Goal: Transaction & Acquisition: Download file/media

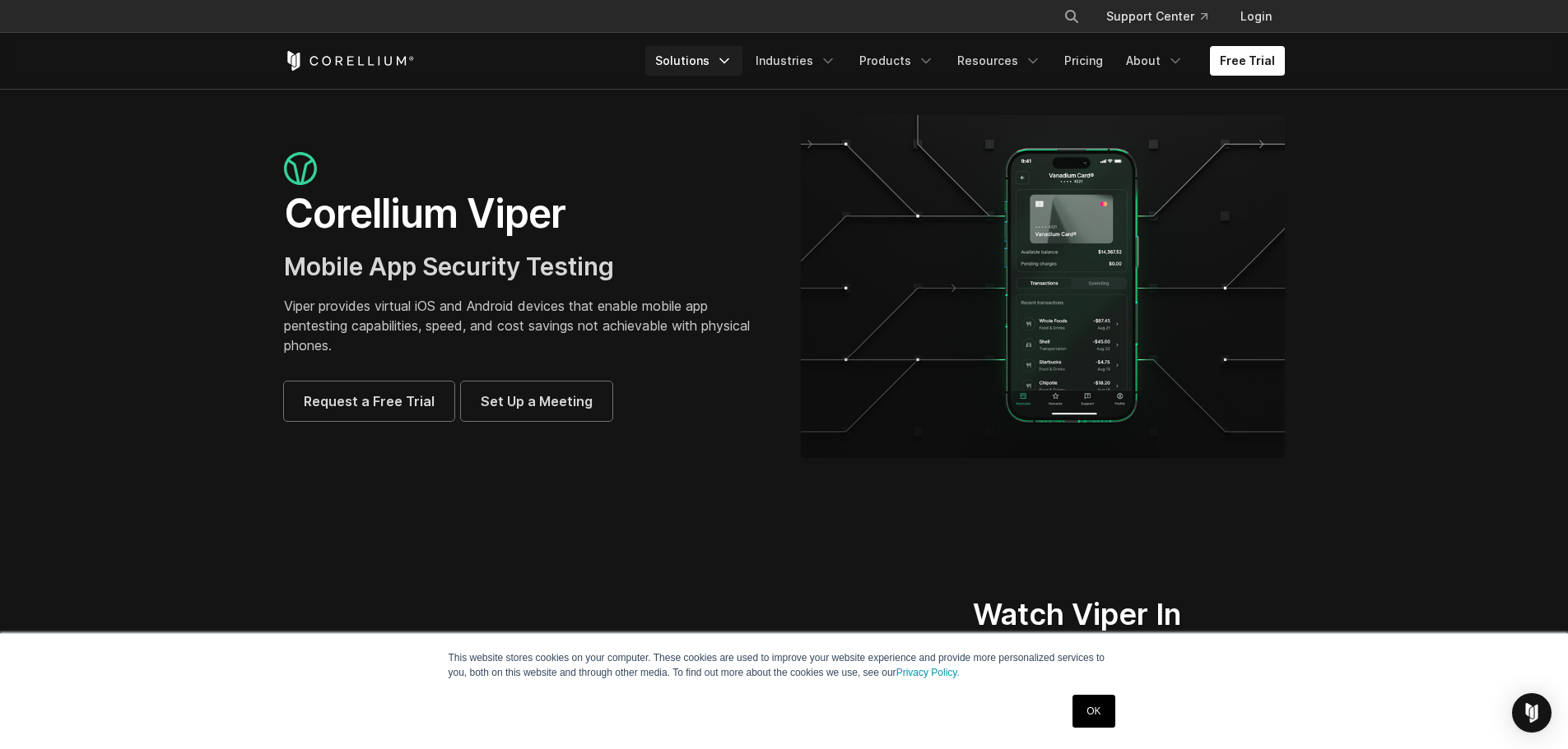
click at [709, 57] on link "Solutions" at bounding box center [694, 61] width 97 height 30
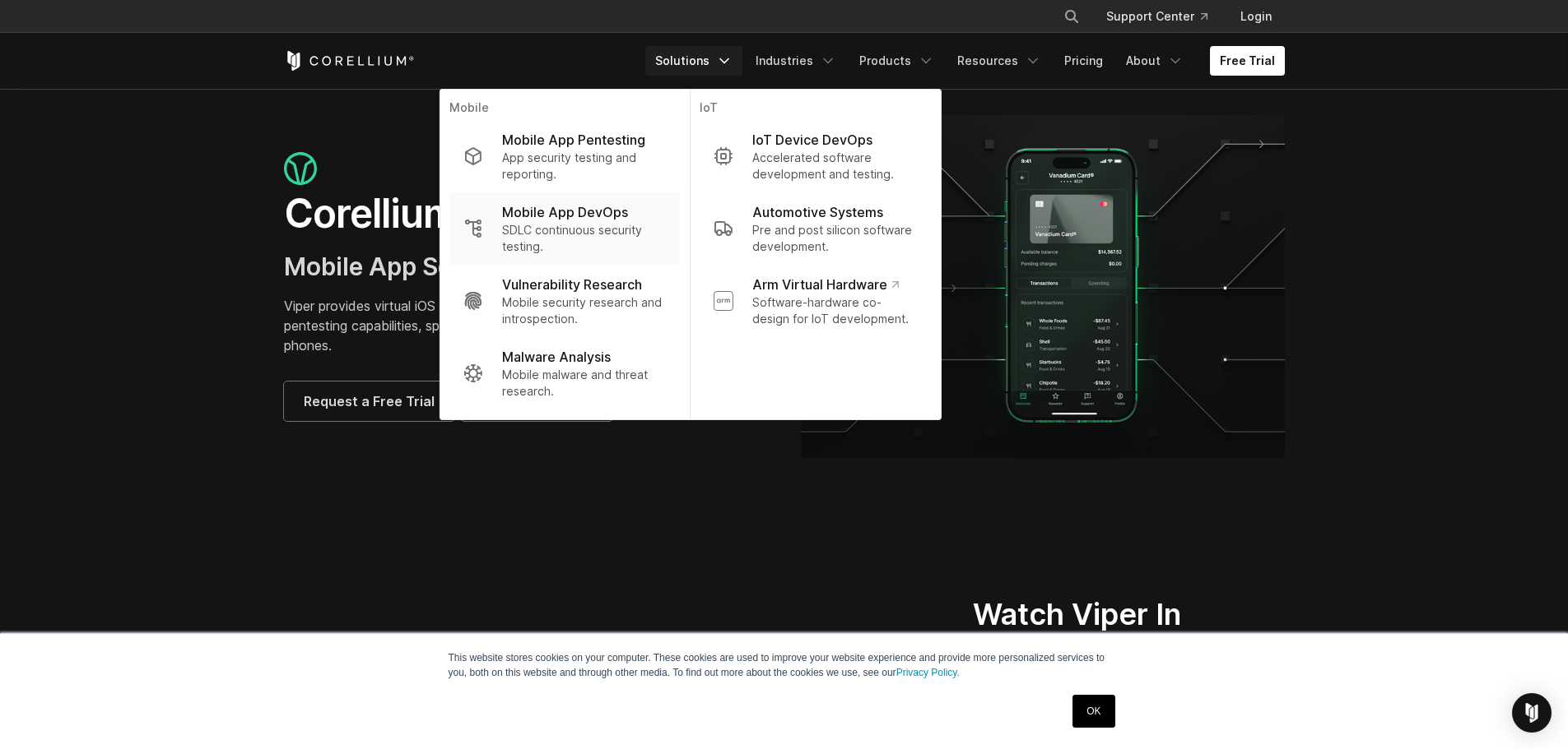
click at [593, 220] on p "Mobile App DevOps" at bounding box center [565, 212] width 126 height 20
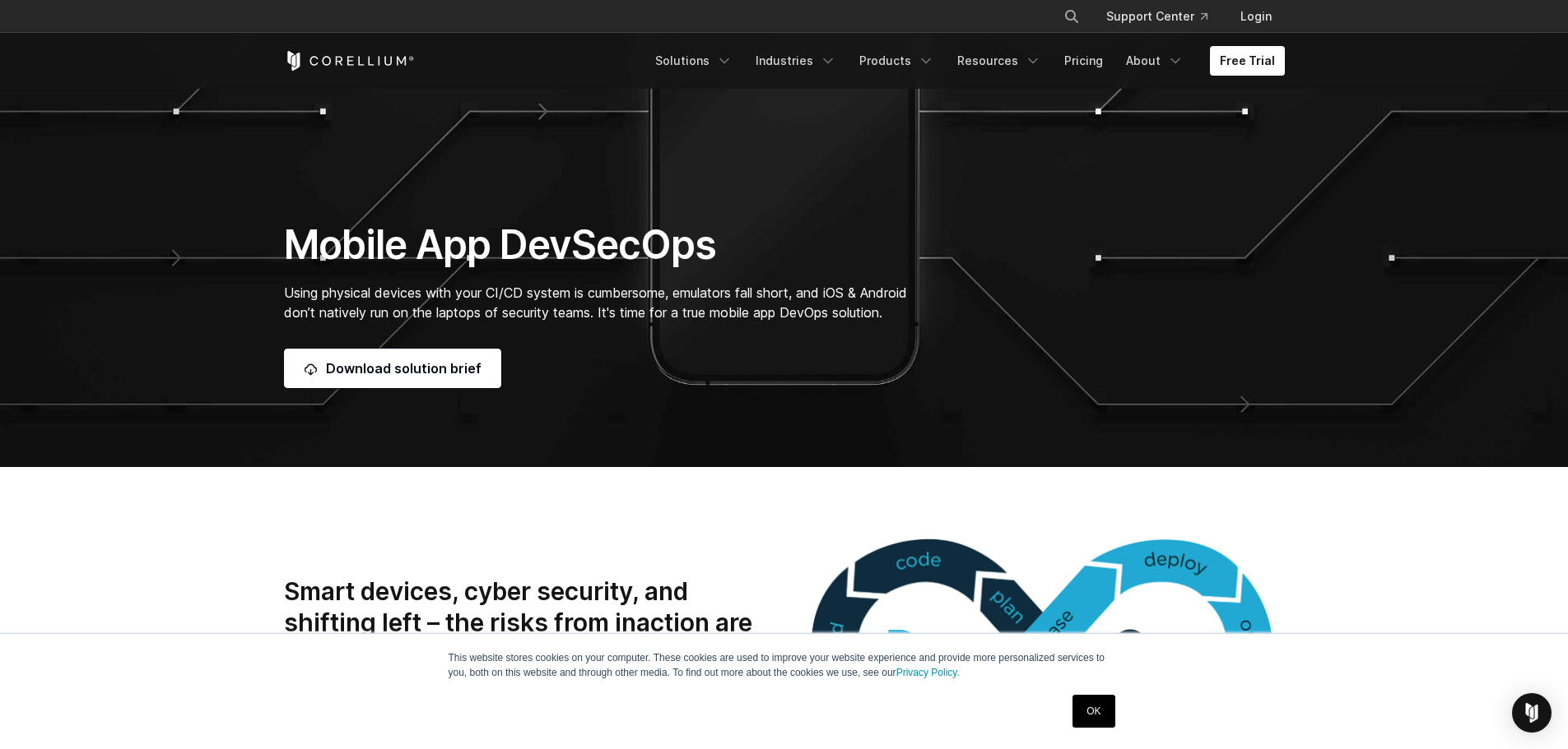
scroll to position [247, 0]
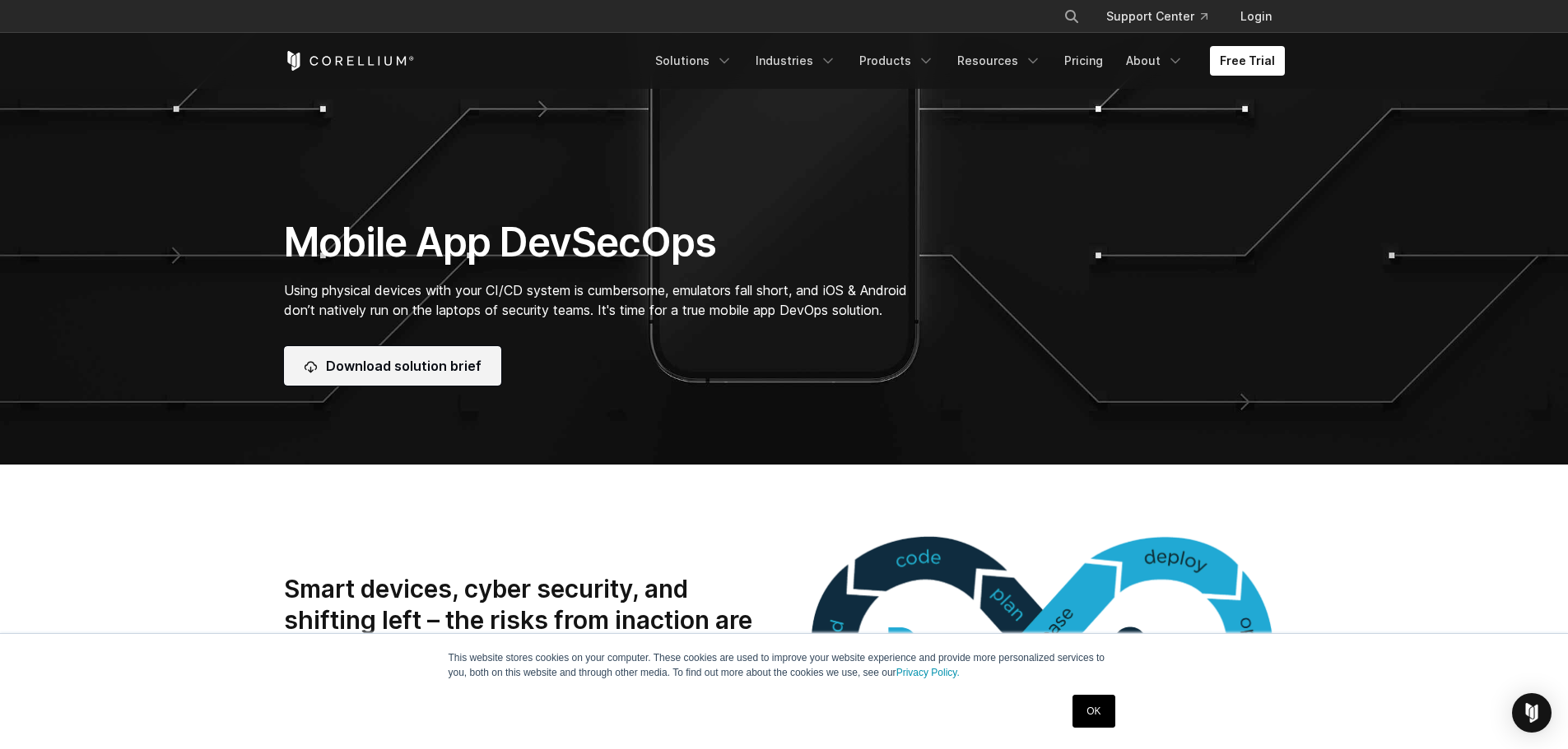
click at [448, 360] on link "Download solution brief" at bounding box center [392, 365] width 217 height 39
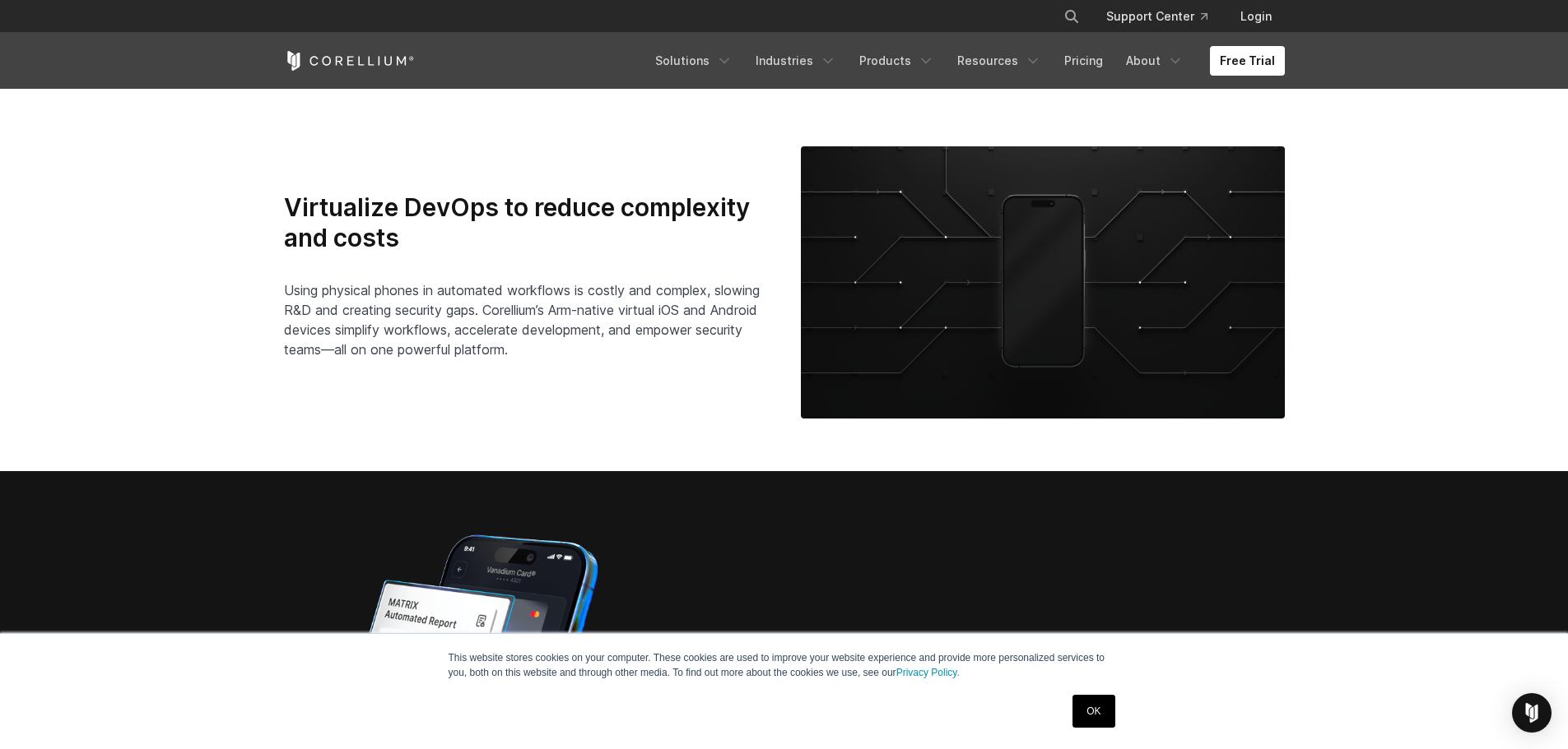
scroll to position [3619, 0]
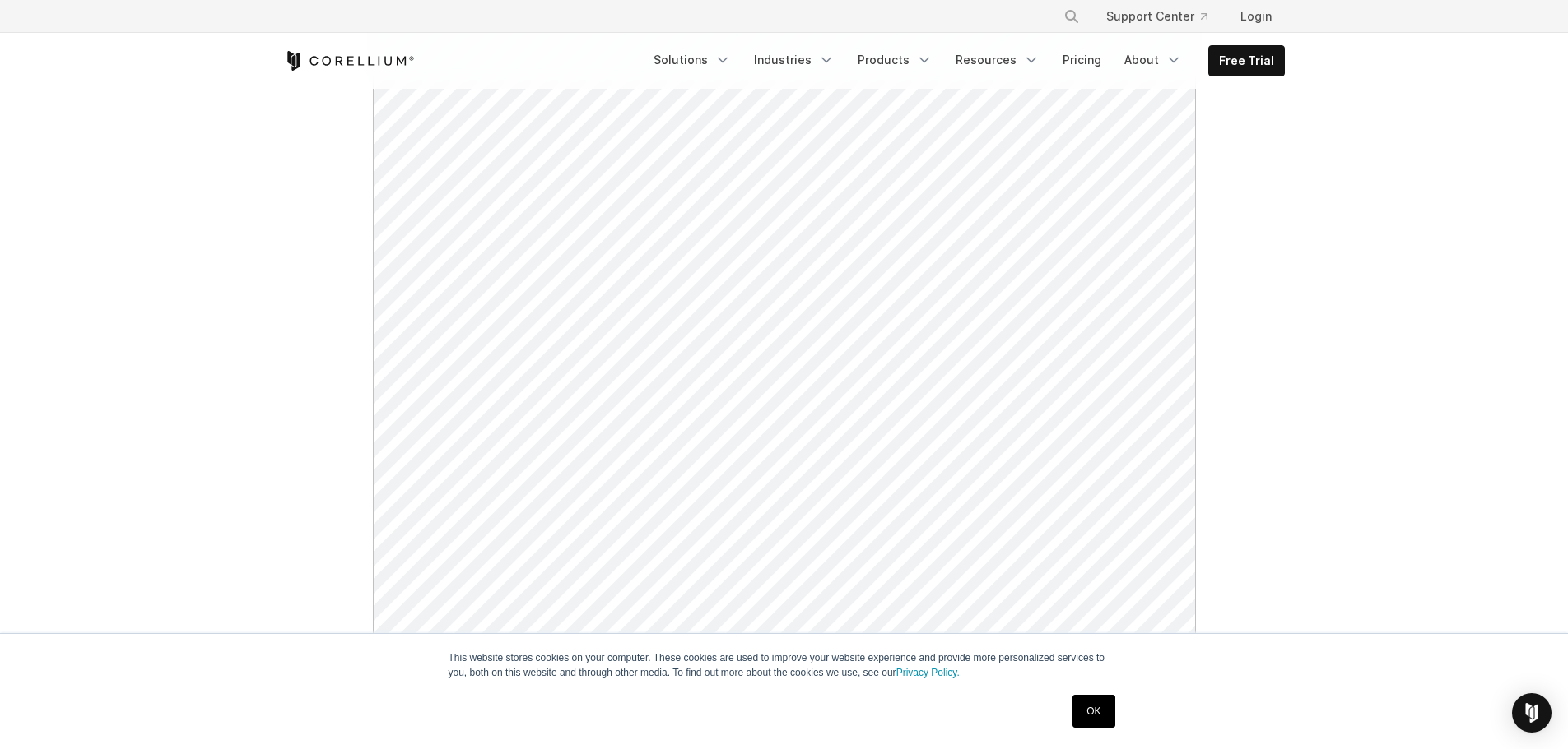
scroll to position [411, 0]
